Goal: Task Accomplishment & Management: Manage account settings

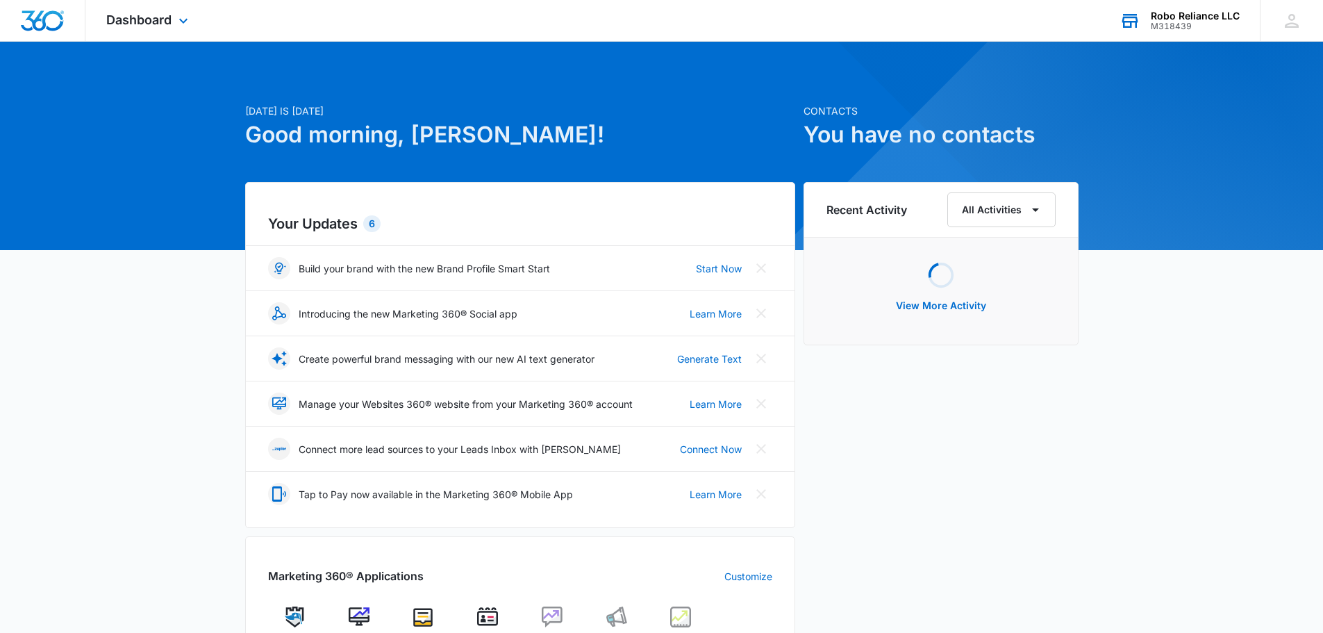
click at [1205, 28] on div "M318439" at bounding box center [1195, 27] width 89 height 10
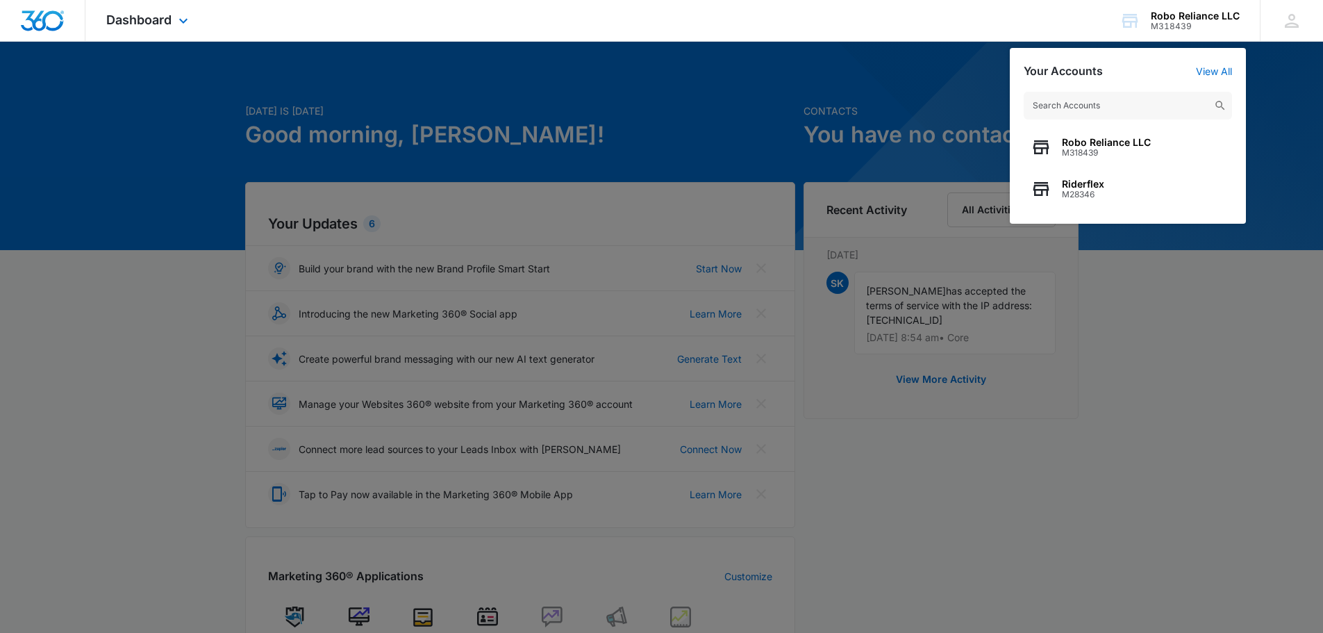
click at [172, 22] on div "Dashboard Apps Reputation Websites Forms CRM Email Ads Intelligence Brand Setti…" at bounding box center [148, 20] width 127 height 41
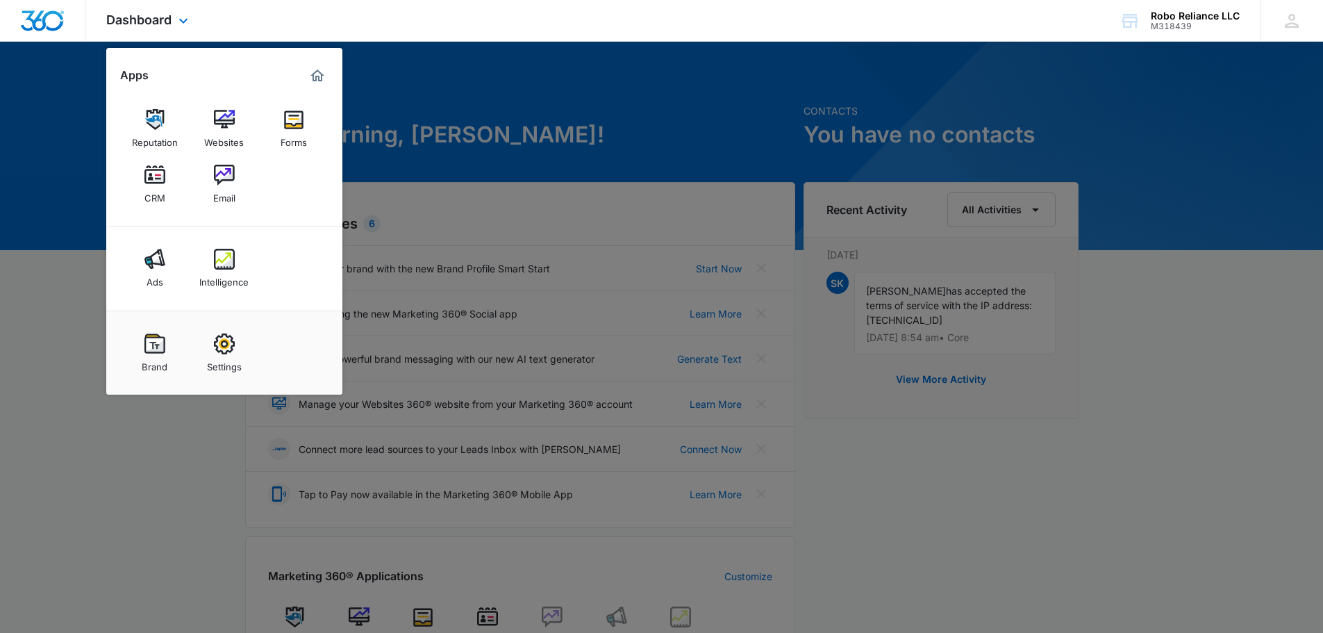
click at [251, 22] on div "Dashboard Apps Reputation Websites Forms CRM Email Ads Intelligence Brand Setti…" at bounding box center [661, 21] width 1323 height 42
click at [1217, 16] on div "Robo Reliance LLC" at bounding box center [1195, 15] width 89 height 11
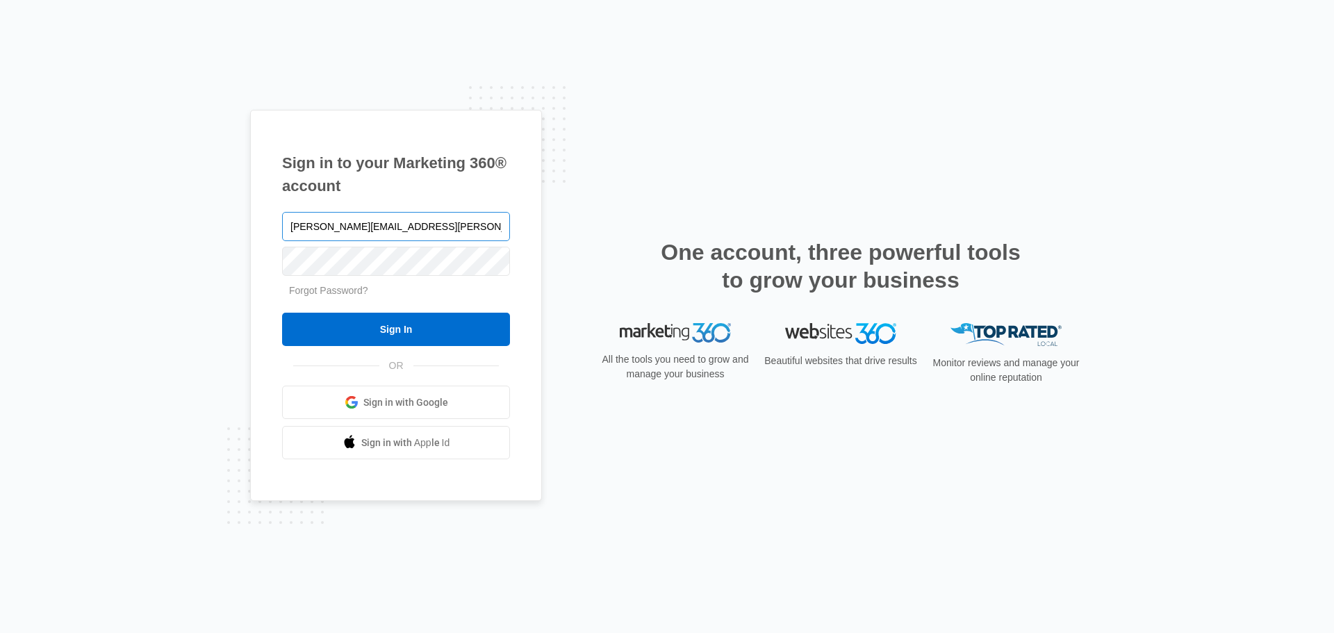
drag, startPoint x: 420, startPoint y: 220, endPoint x: 424, endPoint y: 230, distance: 10.6
click at [424, 230] on input "[PERSON_NAME][EMAIL_ADDRESS][PERSON_NAME][DOMAIN_NAME]" at bounding box center [396, 226] width 228 height 29
type input "s"
click at [197, 262] on div "Sign in to your Marketing 360® account Forgot Password? Sign In OR Sign in with…" at bounding box center [667, 316] width 1334 height 633
click at [321, 293] on link "Forgot Password?" at bounding box center [328, 290] width 79 height 11
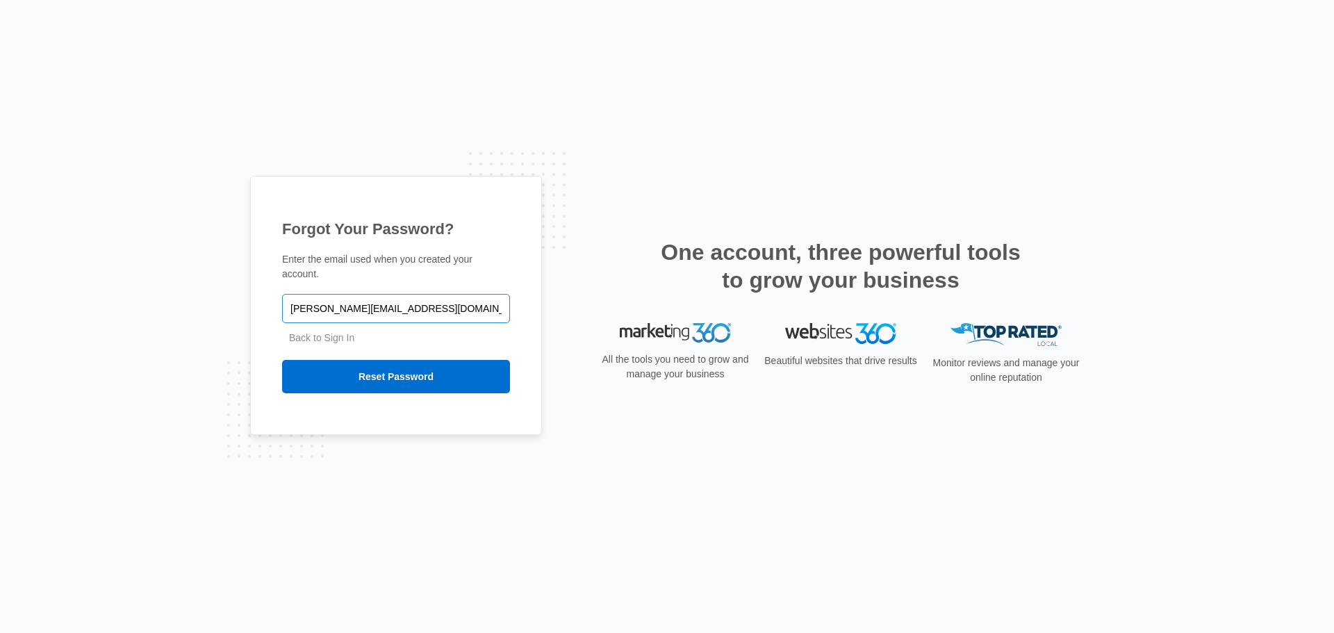
type input "[PERSON_NAME][EMAIL_ADDRESS][DOMAIN_NAME]"
click at [282, 360] on input "Reset Password" at bounding box center [396, 376] width 228 height 33
